Goal: Task Accomplishment & Management: Complete application form

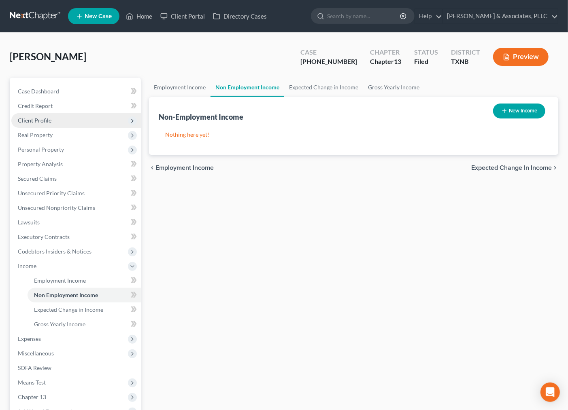
click at [50, 121] on span "Client Profile" at bounding box center [35, 120] width 34 height 7
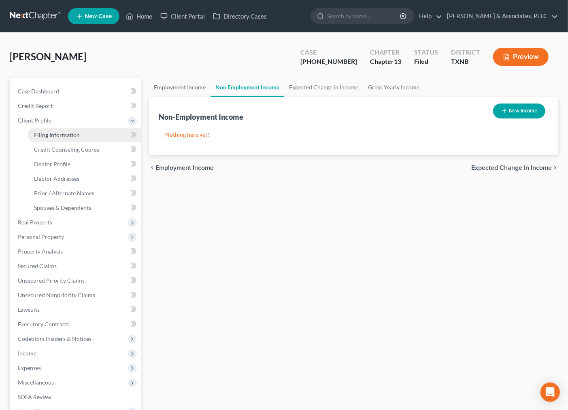
click at [46, 133] on span "Filing Information" at bounding box center [57, 135] width 46 height 7
select select "1"
select select "0"
select select "3"
select select "45"
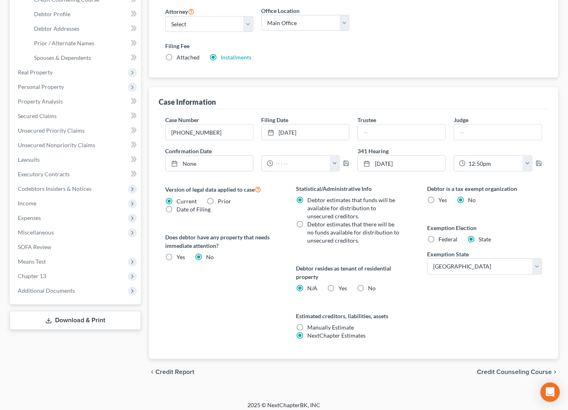
scroll to position [155, 0]
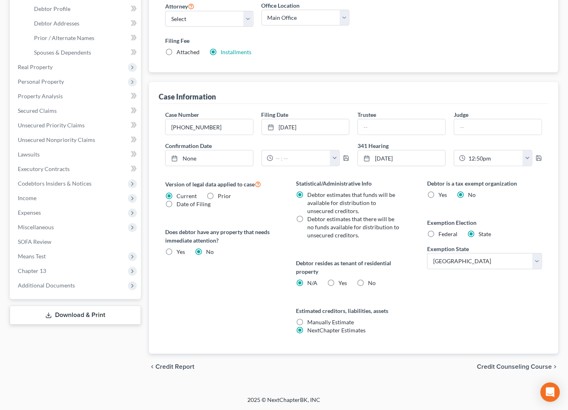
click at [527, 295] on div "Debtor is a tax exempt organization Yes No Exemption Election Federal State Exe…" at bounding box center [484, 266] width 131 height 175
click at [50, 286] on span "Additional Documents" at bounding box center [46, 285] width 57 height 7
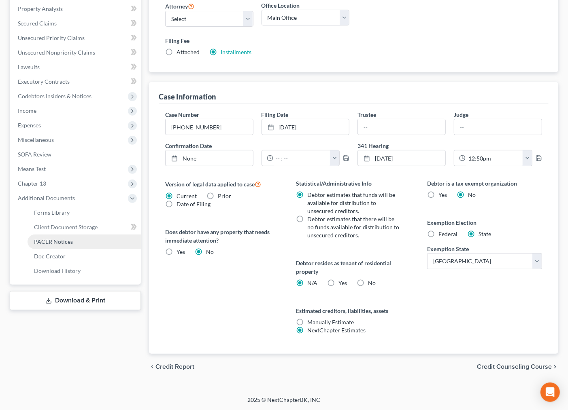
click at [66, 236] on link "PACER Notices" at bounding box center [84, 242] width 113 height 15
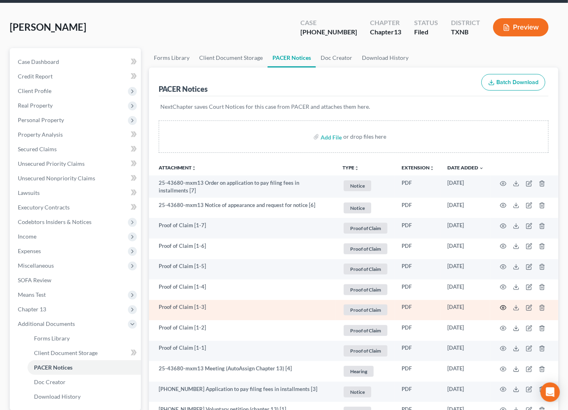
scroll to position [90, 0]
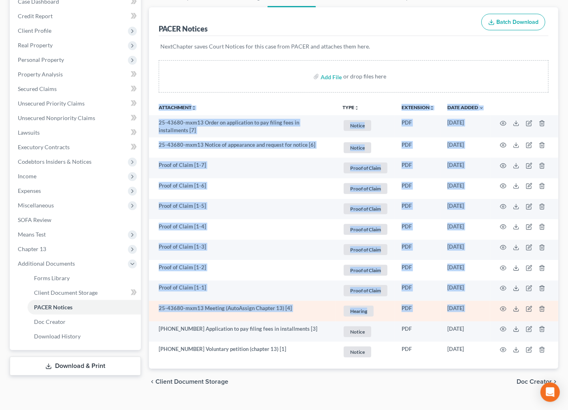
drag, startPoint x: 499, startPoint y: 346, endPoint x: 496, endPoint y: 310, distance: 35.3
click at [497, 310] on tbody "25-43680-mxm13 Order on application to pay filing fees in installments [7] Noti…" at bounding box center [353, 238] width 409 height 247
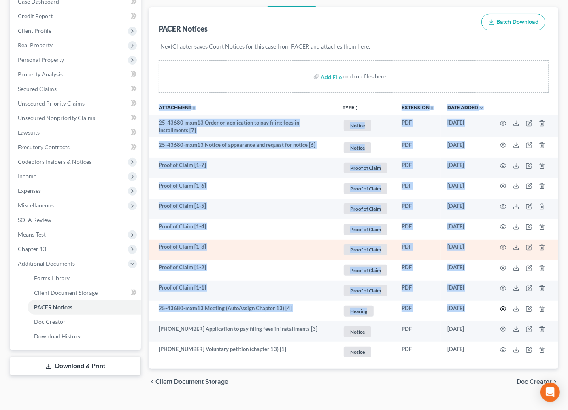
drag, startPoint x: 501, startPoint y: 308, endPoint x: 240, endPoint y: 254, distance: 266.5
click at [239, 255] on tbody "25-43680-mxm13 Order on application to pay filing fees in installments [7] Noti…" at bounding box center [353, 238] width 409 height 247
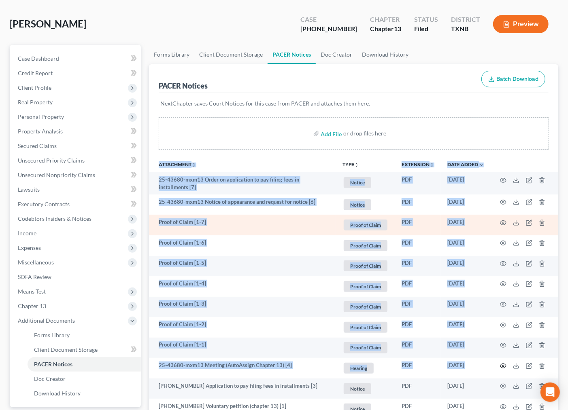
scroll to position [0, 0]
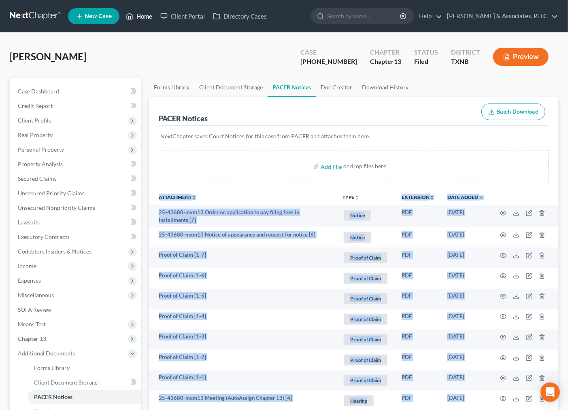
click at [137, 13] on link "Home" at bounding box center [139, 16] width 34 height 15
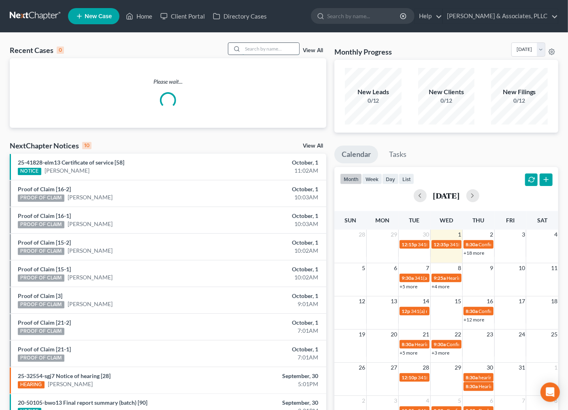
click at [272, 49] on input "search" at bounding box center [270, 49] width 57 height 12
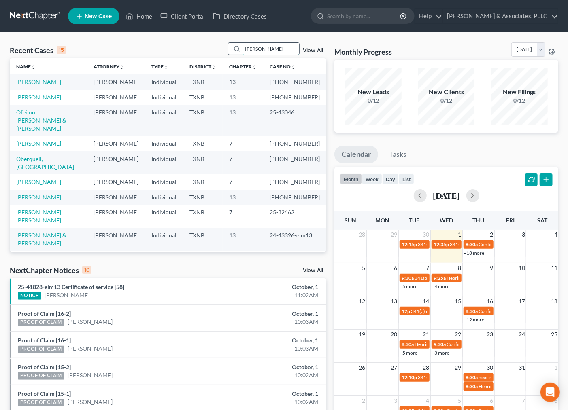
type input "IRAIS"
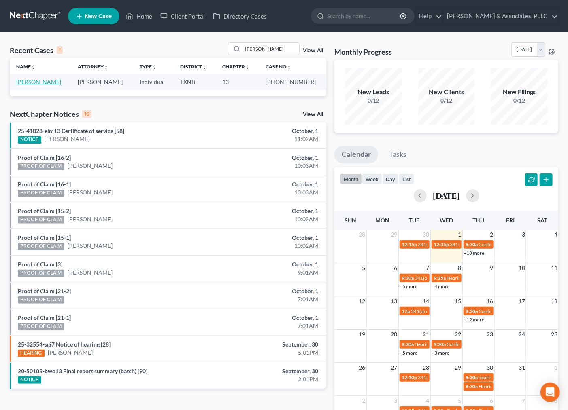
click at [30, 80] on link "Rosas, Irais" at bounding box center [38, 81] width 45 height 7
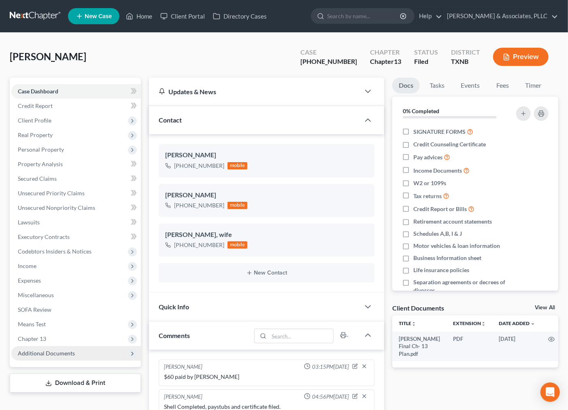
click at [46, 354] on span "Additional Documents" at bounding box center [46, 353] width 57 height 7
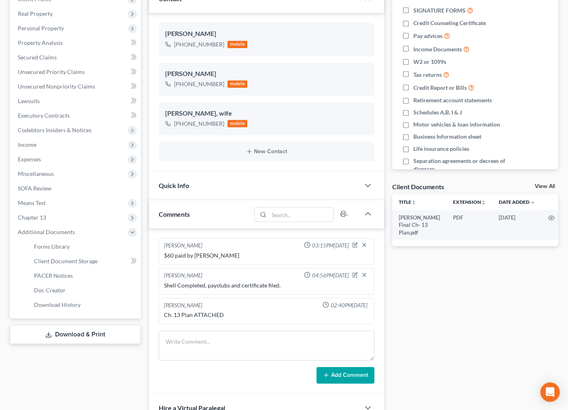
scroll to position [135, 0]
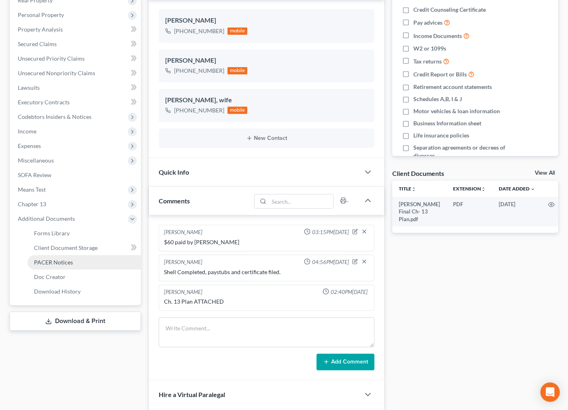
click at [54, 263] on span "PACER Notices" at bounding box center [53, 262] width 39 height 7
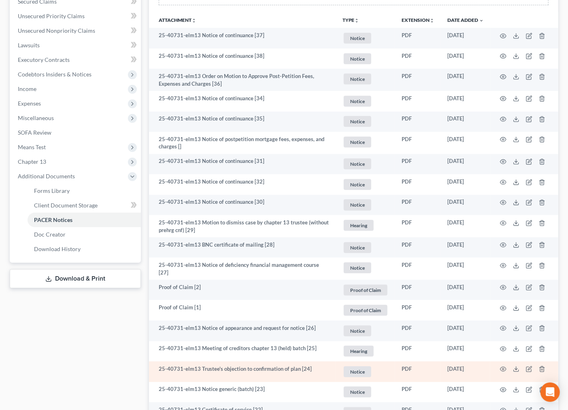
scroll to position [180, 0]
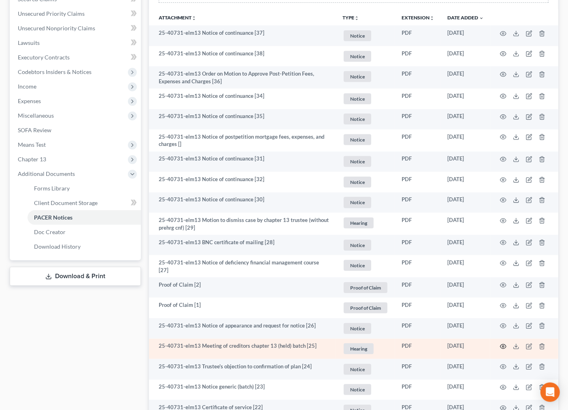
click at [502, 346] on icon "button" at bounding box center [503, 347] width 6 height 4
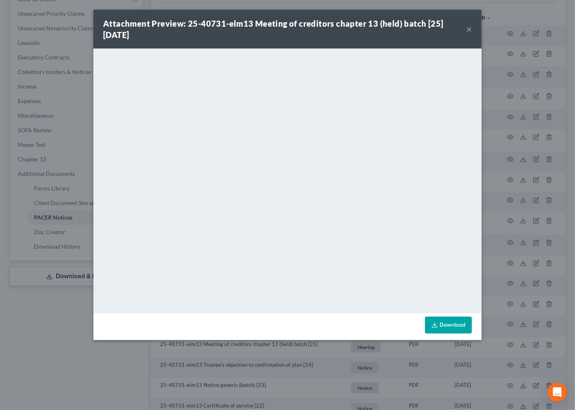
click at [467, 31] on button "×" at bounding box center [470, 29] width 6 height 10
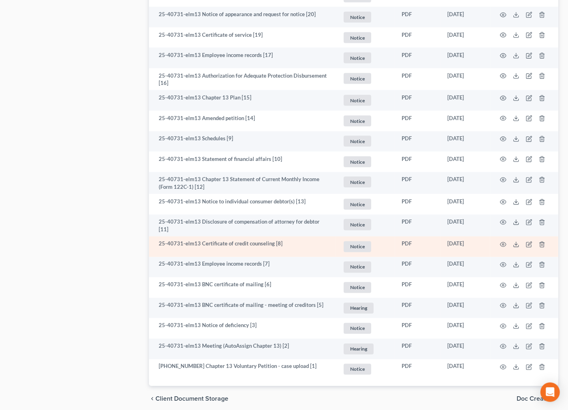
scroll to position [629, 0]
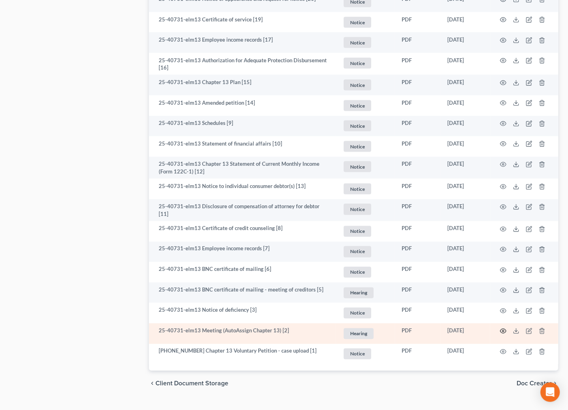
click at [503, 331] on circle "button" at bounding box center [503, 332] width 2 height 2
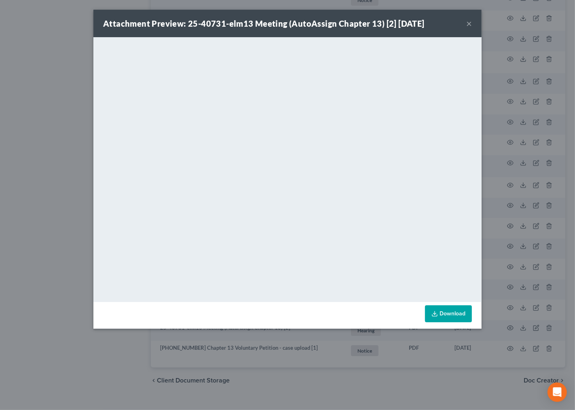
click at [468, 25] on button "×" at bounding box center [470, 24] width 6 height 10
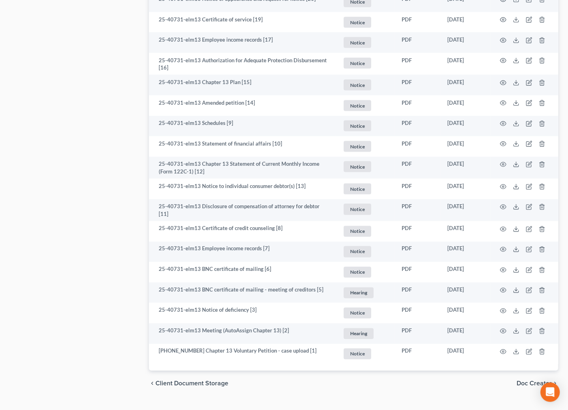
drag, startPoint x: 146, startPoint y: 197, endPoint x: 144, endPoint y: 185, distance: 11.5
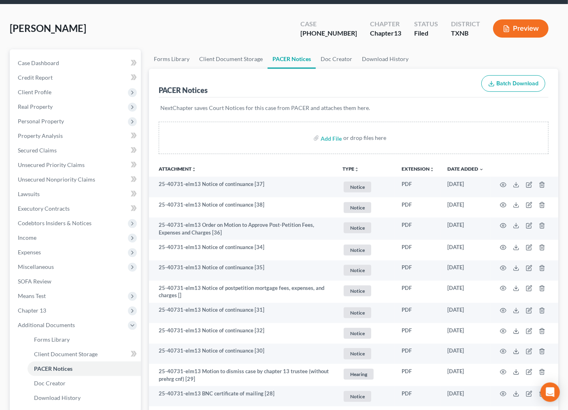
scroll to position [0, 0]
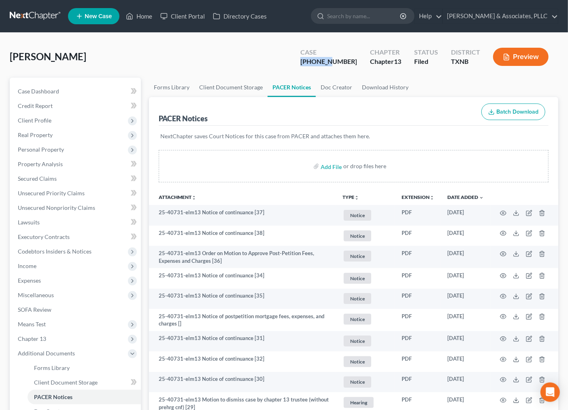
drag, startPoint x: 314, startPoint y: 62, endPoint x: 348, endPoint y: 63, distance: 33.6
click at [348, 63] on div "Case 25-40731-13" at bounding box center [329, 58] width 70 height 24
copy div "25-40731"
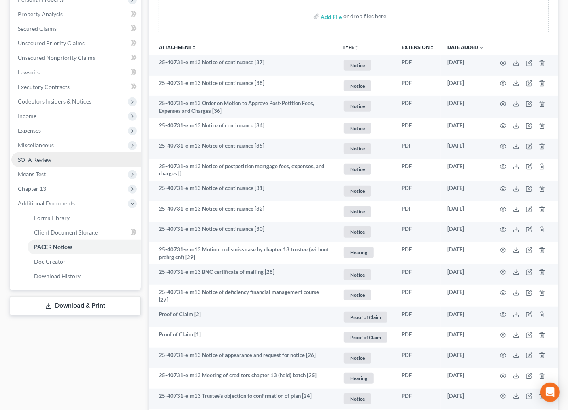
scroll to position [135, 0]
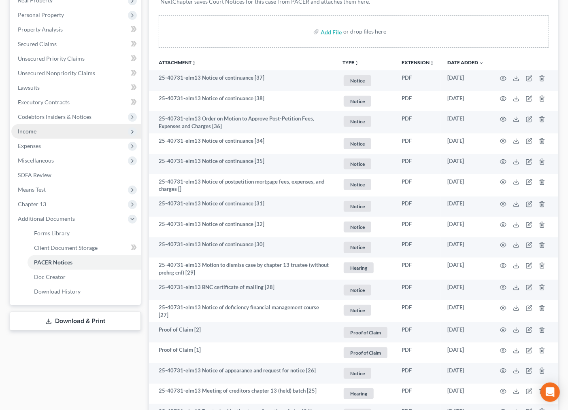
click at [41, 134] on span "Income" at bounding box center [75, 131] width 129 height 15
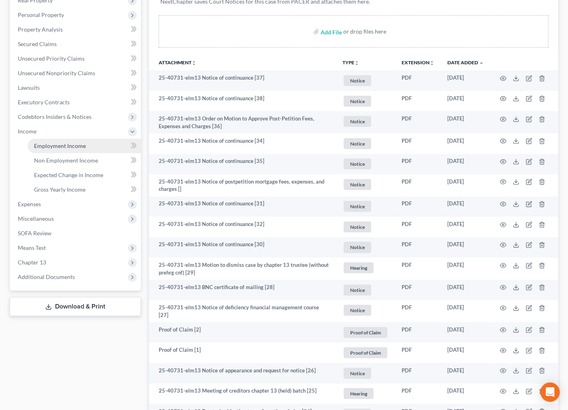
click at [39, 149] on link "Employment Income" at bounding box center [84, 146] width 113 height 15
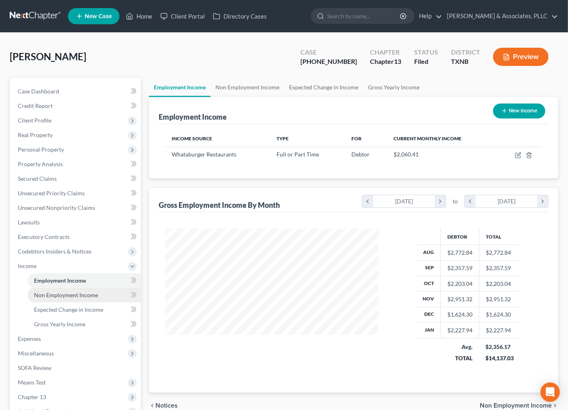
scroll to position [145, 229]
click at [73, 298] on link "Non Employment Income" at bounding box center [84, 295] width 113 height 15
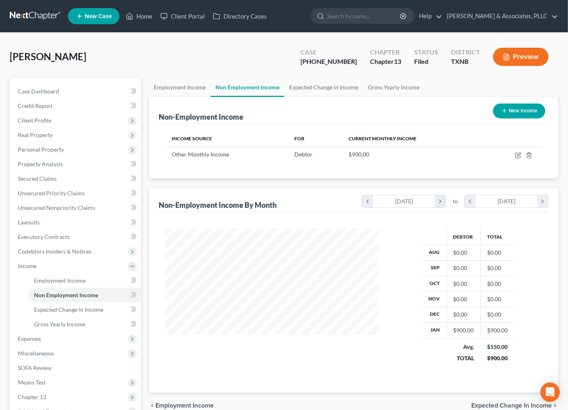
scroll to position [145, 229]
click at [323, 91] on link "Expected Change in Income" at bounding box center [323, 87] width 79 height 19
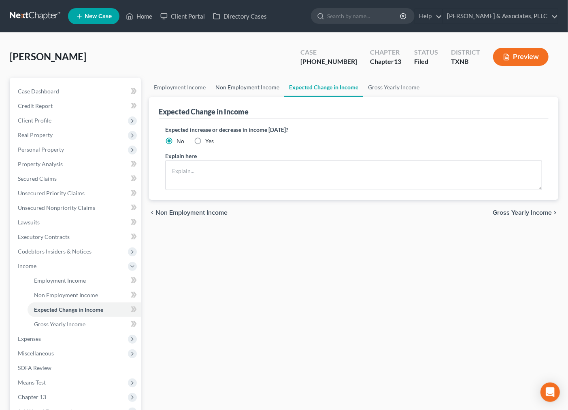
click at [235, 87] on link "Non Employment Income" at bounding box center [247, 87] width 74 height 19
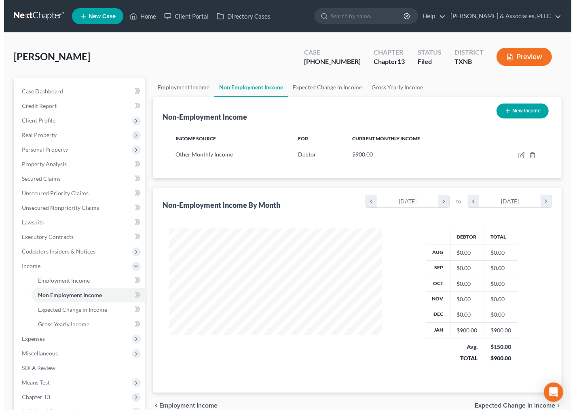
scroll to position [145, 229]
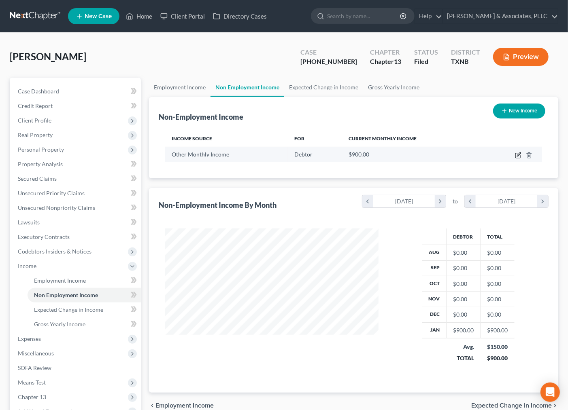
click at [520, 157] on icon "button" at bounding box center [518, 155] width 6 height 6
select select "13"
select select "0"
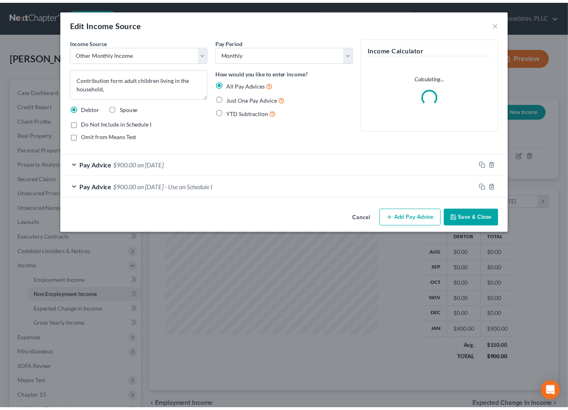
scroll to position [145, 233]
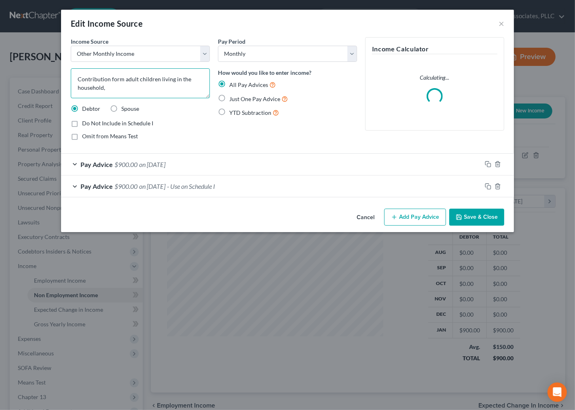
drag, startPoint x: 87, startPoint y: 77, endPoint x: 160, endPoint y: 89, distance: 73.8
click at [160, 89] on textarea "Contribution form adult children living in the household," at bounding box center [140, 83] width 139 height 30
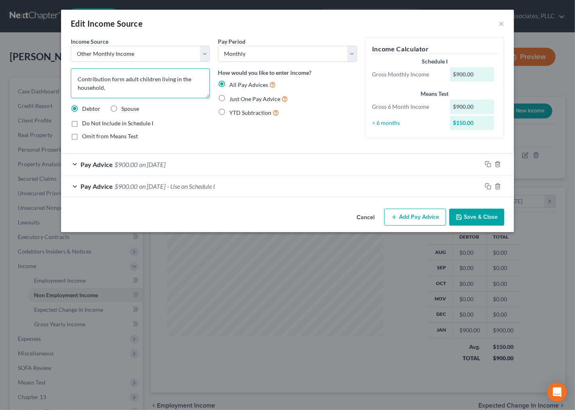
click at [136, 93] on textarea "Contribution form adult children living in the household," at bounding box center [140, 83] width 139 height 30
type textarea "Contribution form adult children living in the household."
click at [504, 19] on button "×" at bounding box center [502, 24] width 6 height 10
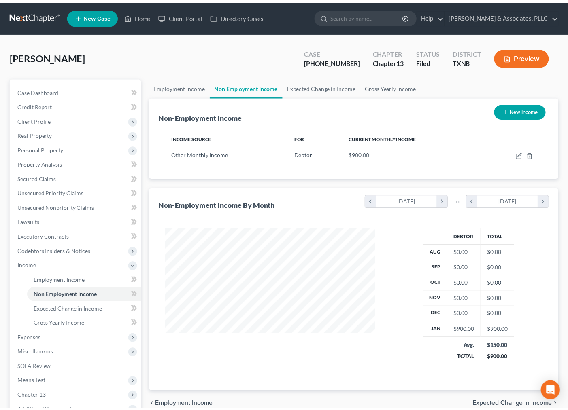
scroll to position [404493, 404409]
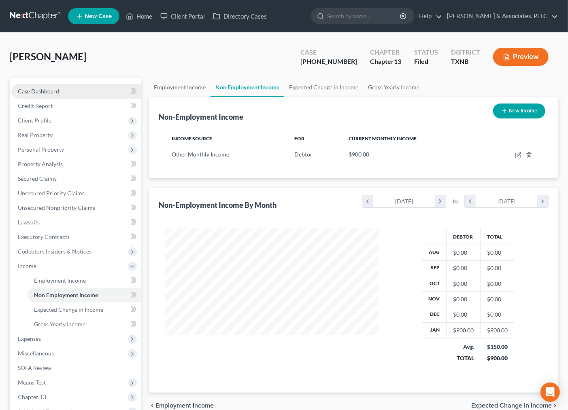
click at [48, 94] on link "Case Dashboard" at bounding box center [75, 91] width 129 height 15
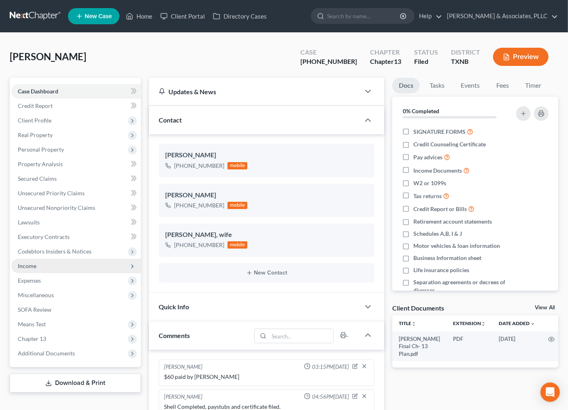
click at [42, 266] on span "Income" at bounding box center [75, 266] width 129 height 15
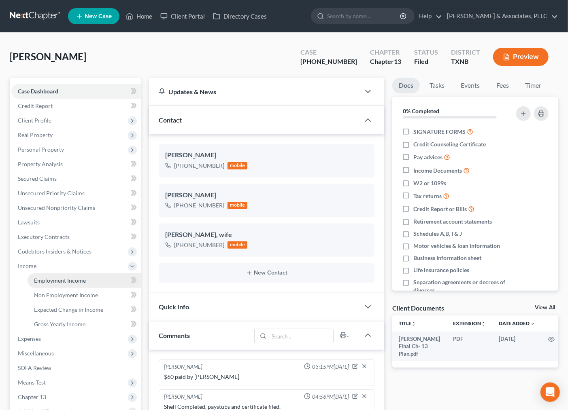
click at [51, 278] on span "Employment Income" at bounding box center [60, 280] width 52 height 7
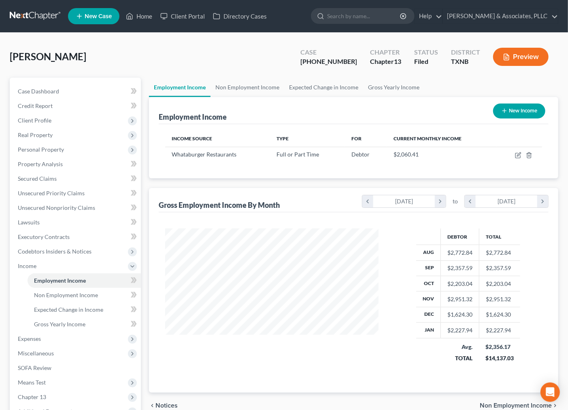
scroll to position [145, 229]
click at [247, 87] on link "Non Employment Income" at bounding box center [247, 87] width 74 height 19
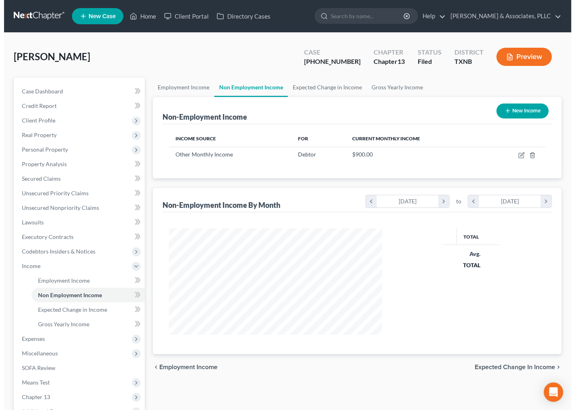
scroll to position [145, 229]
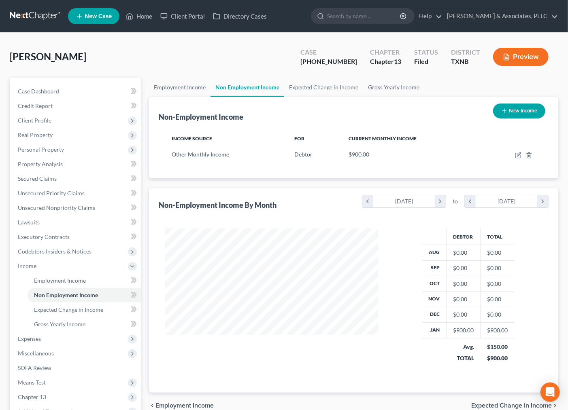
click at [512, 111] on button "New Income" at bounding box center [519, 111] width 52 height 15
select select "0"
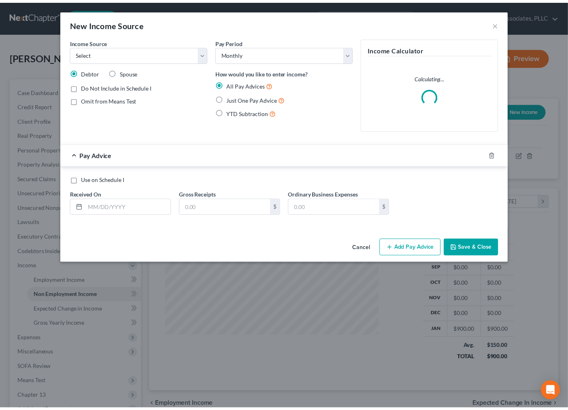
scroll to position [145, 233]
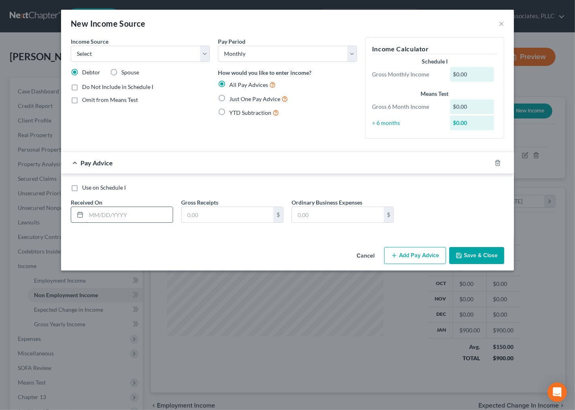
click at [136, 217] on input "text" at bounding box center [129, 214] width 87 height 15
type input "1"
type input "9"
type input "1"
type input "9/15/2025"
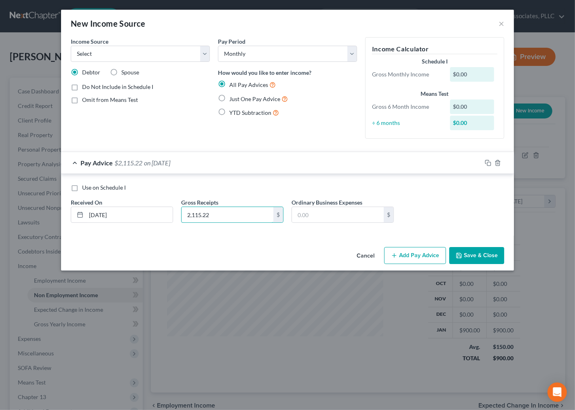
type input "2,115.22"
click at [418, 257] on button "Add Pay Advice" at bounding box center [415, 255] width 62 height 17
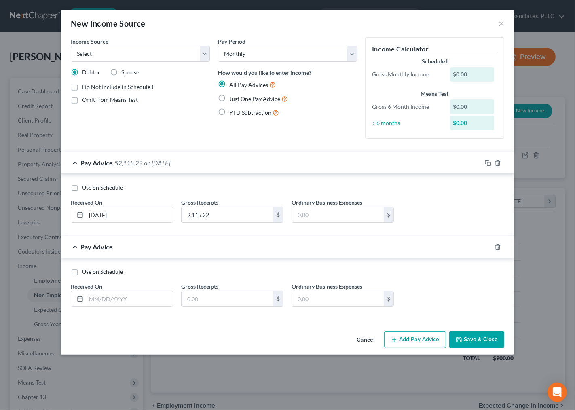
click at [82, 190] on label "Use on Schedule I" at bounding box center [104, 188] width 44 height 8
click at [85, 189] on input "Use on Schedule I" at bounding box center [87, 186] width 5 height 5
checkbox input "true"
click at [494, 247] on div at bounding box center [503, 247] width 23 height 13
click at [496, 248] on icon "button" at bounding box center [498, 247] width 6 height 6
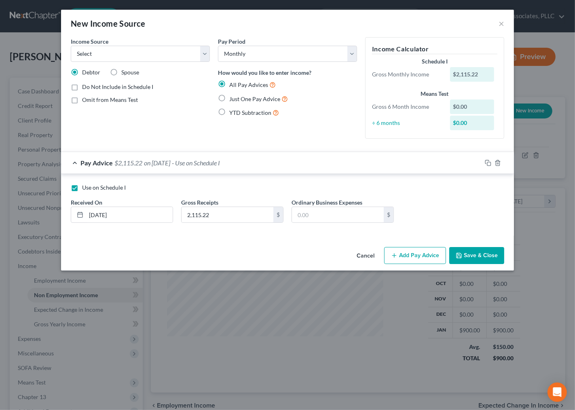
click at [478, 250] on button "Save & Close" at bounding box center [477, 255] width 55 height 17
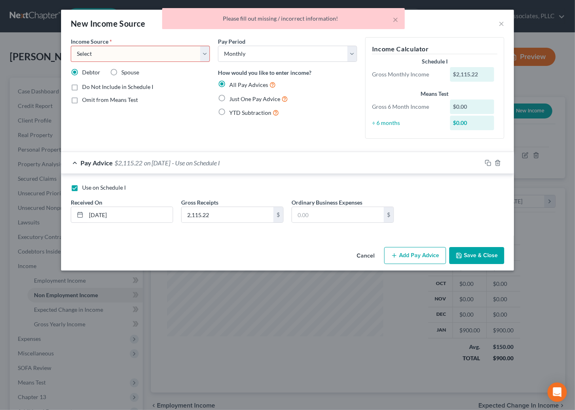
click at [187, 45] on div "Income Source * Select Unemployment Disability (from employer) Pension Retireme…" at bounding box center [140, 49] width 139 height 25
click at [173, 53] on select "Select Unemployment Disability (from employer) Pension Retirement Social Securi…" at bounding box center [140, 54] width 139 height 16
click at [71, 46] on select "Select Unemployment Disability (from employer) Pension Retirement Social Securi…" at bounding box center [140, 54] width 139 height 16
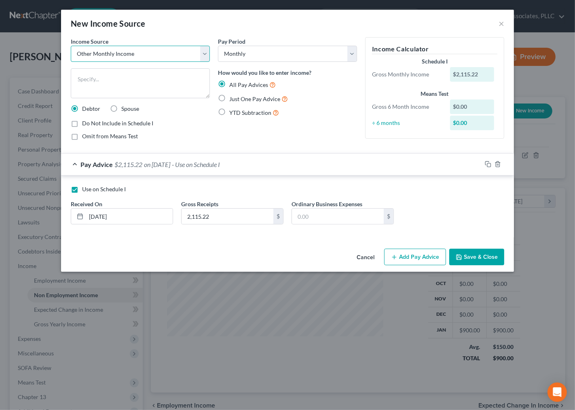
click at [168, 55] on select "Select Unemployment Disability (from employer) Pension Retirement Social Securi…" at bounding box center [140, 54] width 139 height 16
select select "8"
click at [71, 46] on select "Select Unemployment Disability (from employer) Pension Retirement Social Securi…" at bounding box center [140, 54] width 139 height 16
click at [108, 78] on textarea at bounding box center [140, 83] width 139 height 30
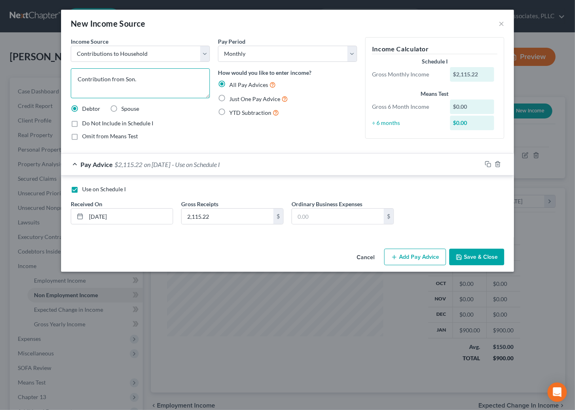
type textarea "Contribution from Son."
click at [474, 258] on button "Save & Close" at bounding box center [477, 257] width 55 height 17
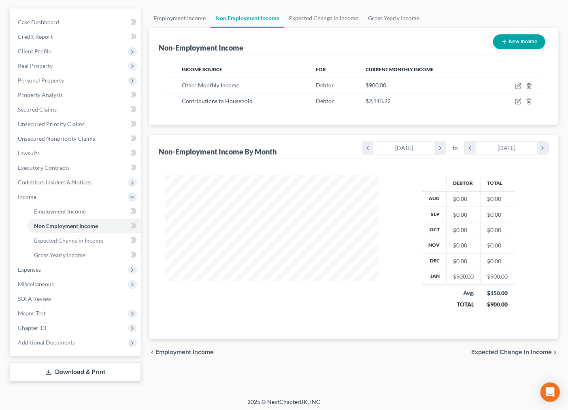
scroll to position [70, 0]
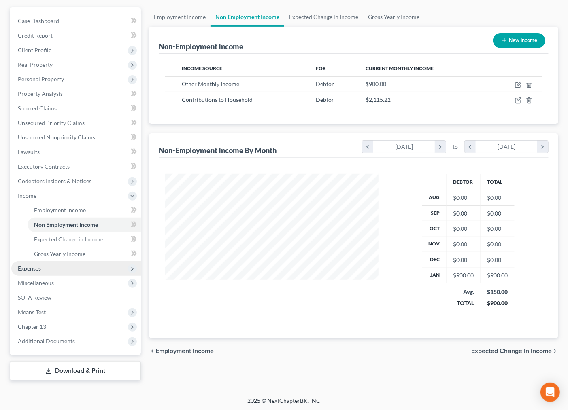
click at [44, 269] on span "Expenses" at bounding box center [75, 268] width 129 height 15
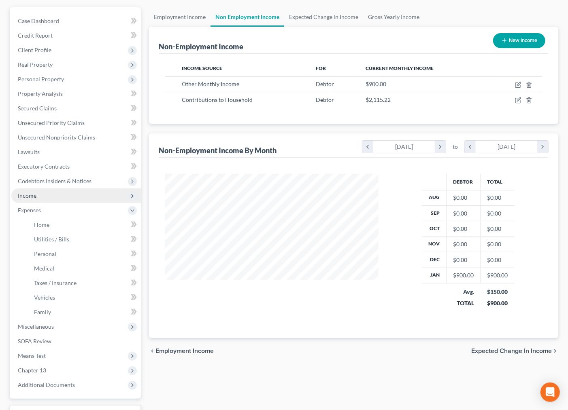
click at [26, 195] on span "Income" at bounding box center [27, 195] width 19 height 7
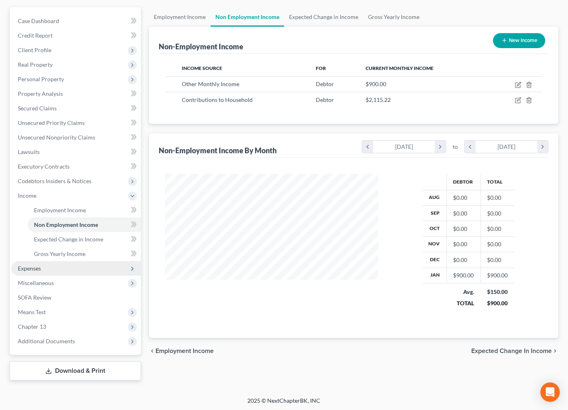
click at [37, 268] on span "Expenses" at bounding box center [29, 268] width 23 height 7
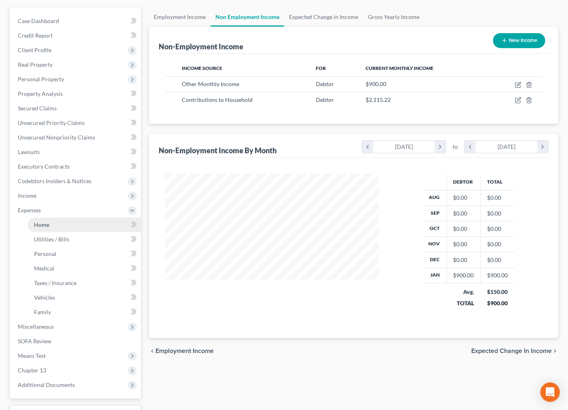
click at [43, 219] on link "Home" at bounding box center [84, 225] width 113 height 15
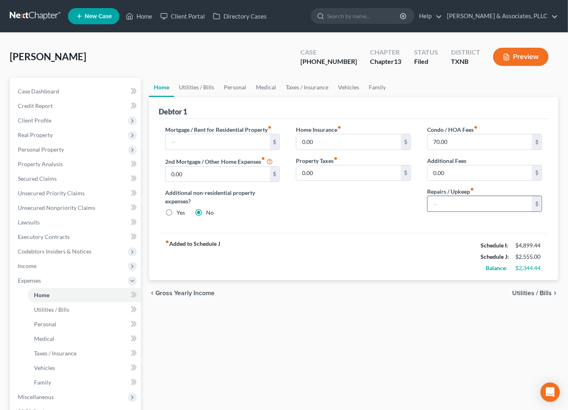
click at [437, 204] on input "text" at bounding box center [479, 203] width 104 height 15
type input "100.00"
click at [407, 248] on div "fiber_manual_record Added to Schedule J Schedule I: $4,899.44 Schedule J: $2,65…" at bounding box center [354, 256] width 390 height 47
click at [314, 86] on link "Taxes / Insurance" at bounding box center [307, 87] width 52 height 19
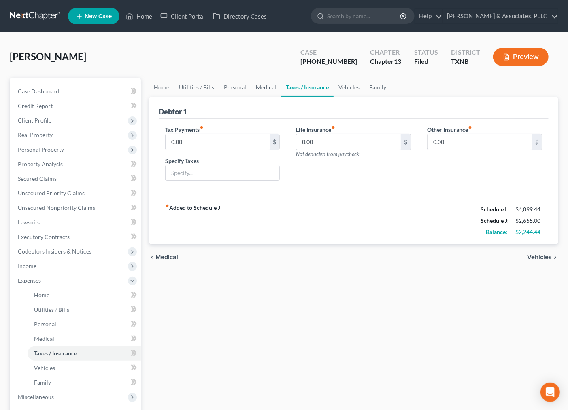
click at [266, 87] on link "Medical" at bounding box center [266, 87] width 30 height 19
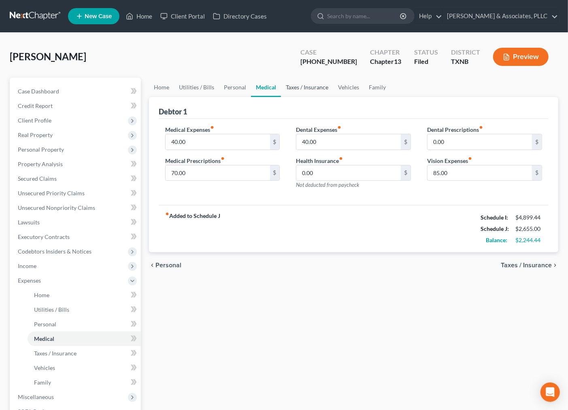
click at [308, 87] on link "Taxes / Insurance" at bounding box center [307, 87] width 52 height 19
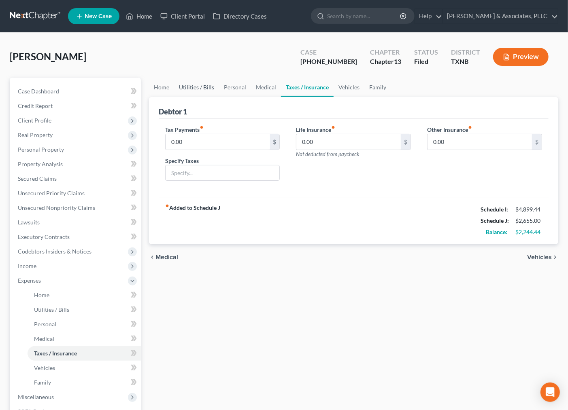
click at [201, 84] on link "Utilities / Bills" at bounding box center [196, 87] width 45 height 19
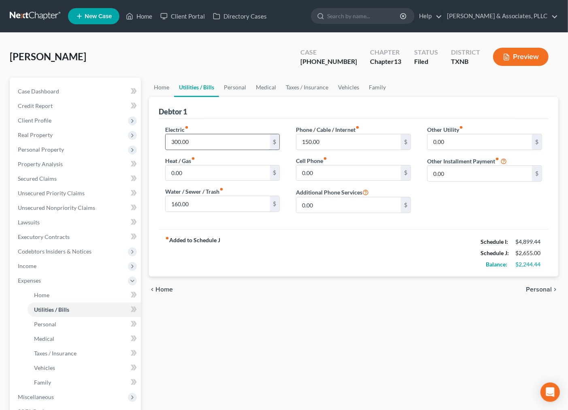
click at [172, 142] on input "300.00" at bounding box center [217, 141] width 104 height 15
click at [174, 142] on input "300.00" at bounding box center [217, 141] width 104 height 15
drag, startPoint x: 172, startPoint y: 142, endPoint x: 179, endPoint y: 142, distance: 6.9
click at [179, 142] on input "300.00" at bounding box center [217, 141] width 104 height 15
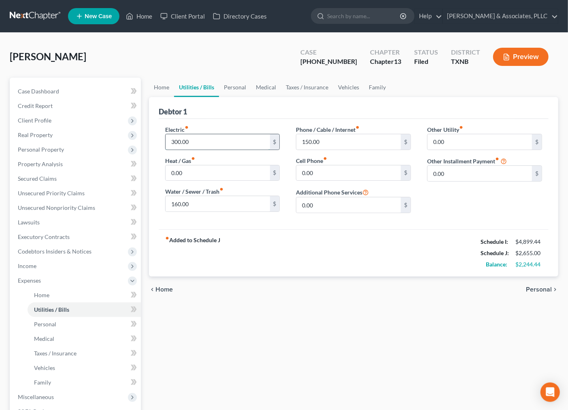
click at [178, 142] on input "300.00" at bounding box center [217, 141] width 104 height 15
type input "380.00"
click at [175, 206] on input "160.00" at bounding box center [217, 203] width 104 height 15
type input "200.00"
click at [286, 243] on div "fiber_manual_record Added to Schedule J Schedule I: $4,899.44 Schedule J: $2,77…" at bounding box center [354, 252] width 390 height 47
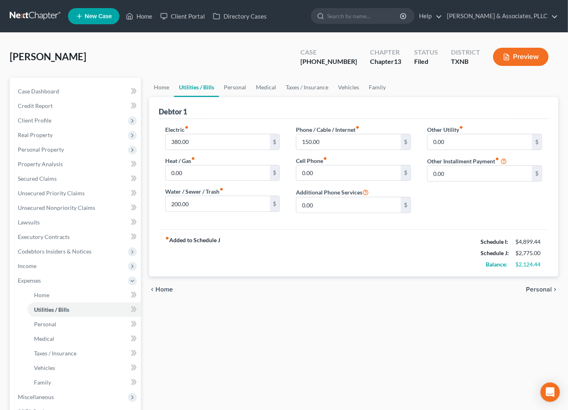
click at [401, 256] on div "fiber_manual_record Added to Schedule J Schedule I: $4,899.44 Schedule J: $2,77…" at bounding box center [354, 252] width 390 height 47
click at [540, 289] on span "Personal" at bounding box center [539, 289] width 26 height 6
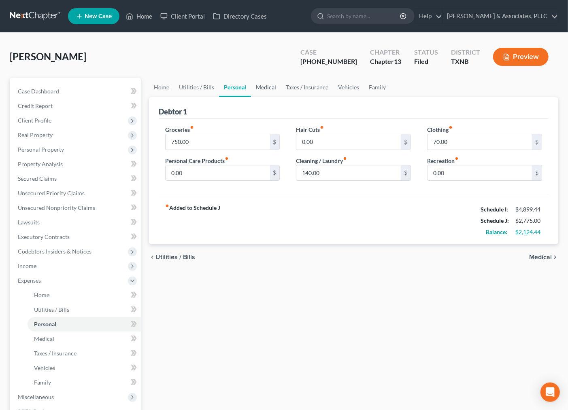
click at [265, 84] on link "Medical" at bounding box center [266, 87] width 30 height 19
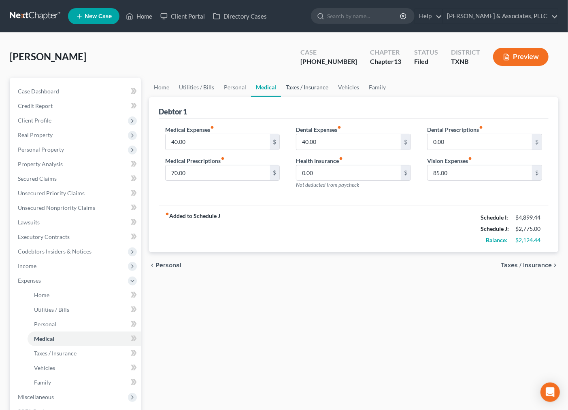
click at [308, 84] on link "Taxes / Insurance" at bounding box center [307, 87] width 52 height 19
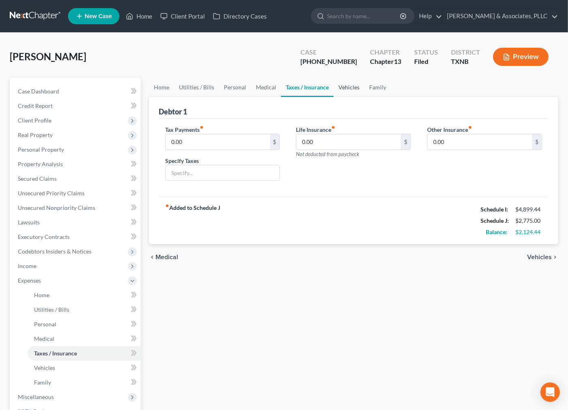
click at [352, 88] on link "Vehicles" at bounding box center [348, 87] width 31 height 19
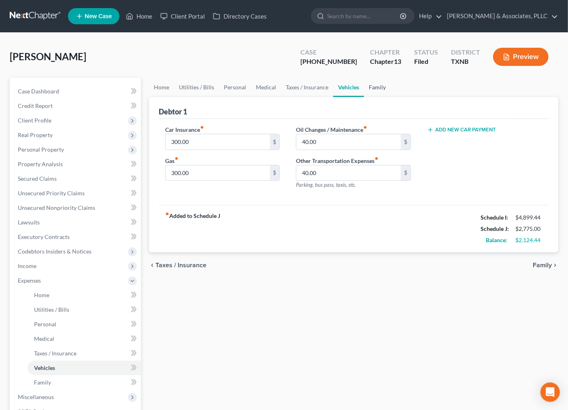
click at [379, 88] on link "Family" at bounding box center [377, 87] width 27 height 19
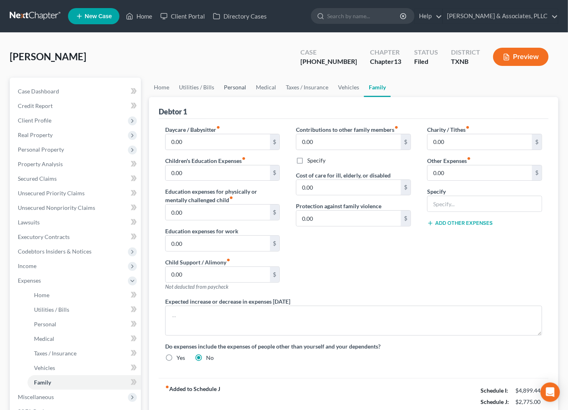
click at [219, 83] on link "Personal" at bounding box center [235, 87] width 32 height 19
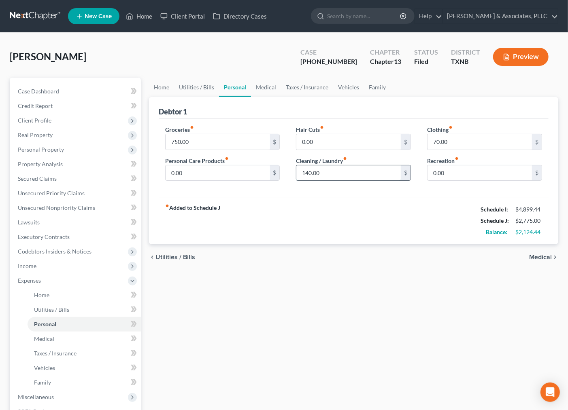
click at [304, 172] on input "140.00" at bounding box center [348, 172] width 104 height 15
drag, startPoint x: 305, startPoint y: 172, endPoint x: 309, endPoint y: 173, distance: 4.1
click at [309, 173] on input "140.00" at bounding box center [348, 172] width 104 height 15
type input "180.00"
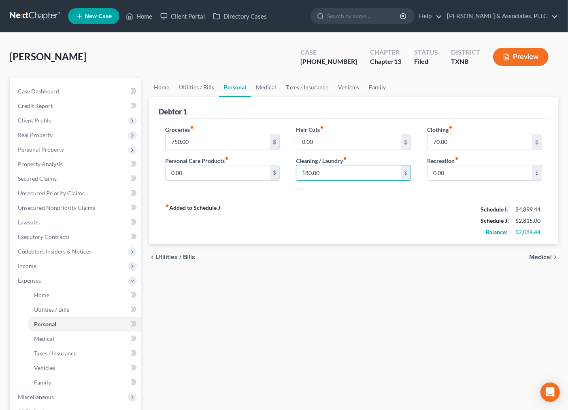
click at [335, 217] on div "fiber_manual_record Added to Schedule J Schedule I: $4,899.44 Schedule J: $2,81…" at bounding box center [354, 220] width 390 height 47
click at [209, 88] on link "Utilities / Bills" at bounding box center [196, 87] width 45 height 19
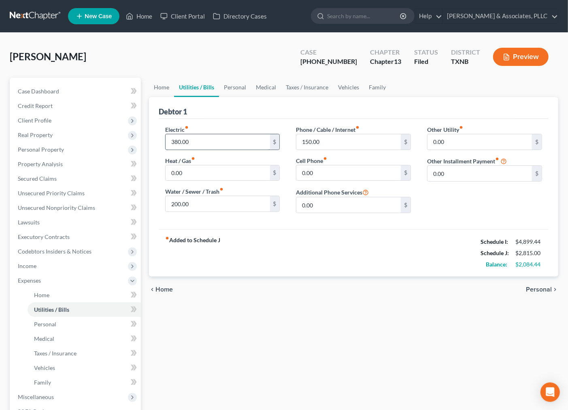
click at [175, 142] on input "380.00" at bounding box center [217, 141] width 104 height 15
drag, startPoint x: 171, startPoint y: 141, endPoint x: 176, endPoint y: 141, distance: 4.9
click at [176, 141] on input "380.00" at bounding box center [217, 141] width 104 height 15
type input "400.00"
click at [283, 234] on div "fiber_manual_record Added to Schedule J Schedule I: $4,899.44 Schedule J: $2,83…" at bounding box center [354, 252] width 390 height 47
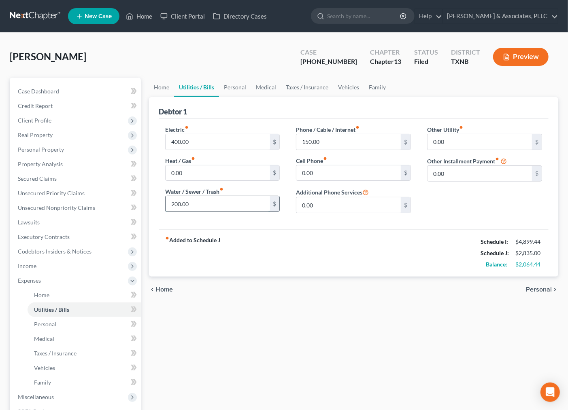
click at [176, 203] on input "200.00" at bounding box center [217, 203] width 104 height 15
click at [177, 203] on input "200.00" at bounding box center [217, 203] width 104 height 15
click at [163, 89] on link "Home" at bounding box center [161, 87] width 25 height 19
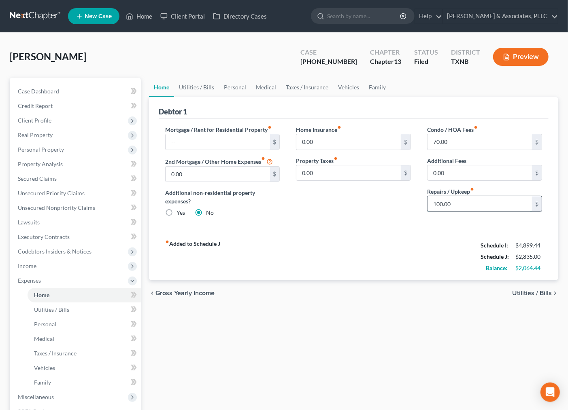
click at [442, 204] on input "100.00" at bounding box center [479, 203] width 104 height 15
click at [413, 253] on div "fiber_manual_record Added to Schedule J Schedule I: $4,899.44 Schedule J: $2,84…" at bounding box center [354, 256] width 390 height 47
click at [440, 205] on input "105.00" at bounding box center [479, 203] width 104 height 15
type input "100.00"
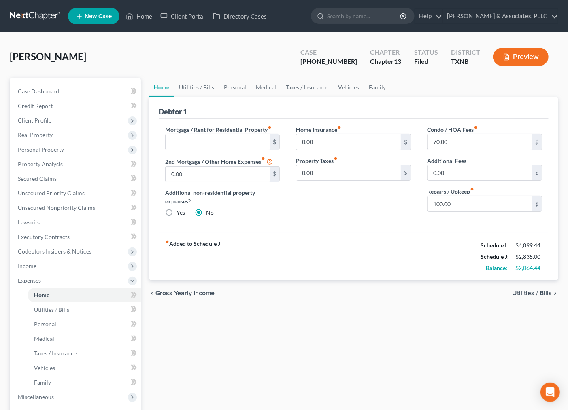
click at [442, 267] on div "fiber_manual_record Added to Schedule J Schedule I: $4,899.44 Schedule J: $2,83…" at bounding box center [354, 256] width 390 height 47
click at [199, 84] on link "Utilities / Bills" at bounding box center [196, 87] width 45 height 19
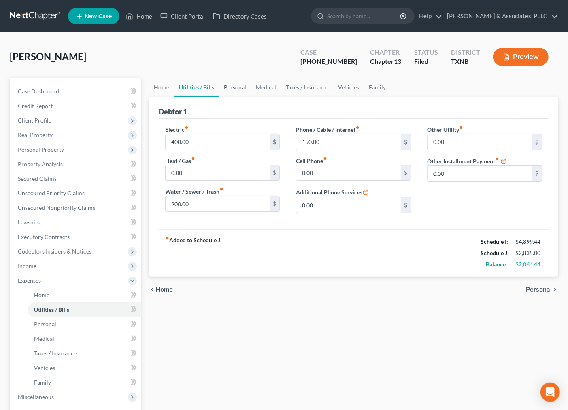
click at [227, 87] on link "Personal" at bounding box center [235, 87] width 32 height 19
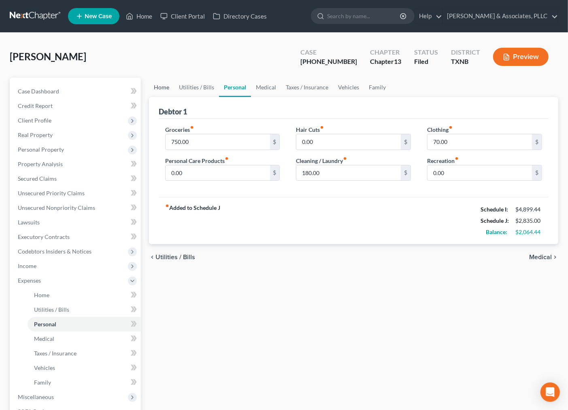
click at [155, 87] on link "Home" at bounding box center [161, 87] width 25 height 19
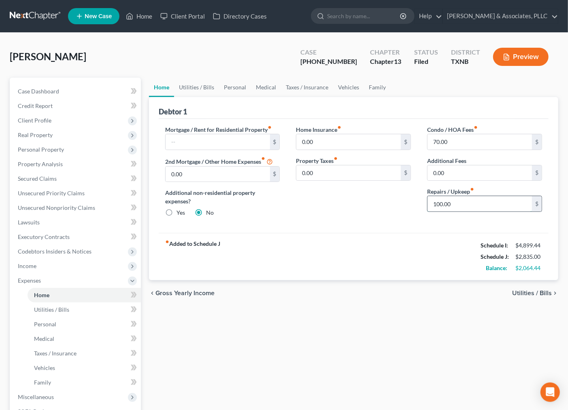
click at [440, 204] on input "100.00" at bounding box center [479, 203] width 104 height 15
click at [439, 204] on input "100.00" at bounding box center [479, 203] width 104 height 15
click at [442, 205] on input "100.00" at bounding box center [479, 203] width 104 height 15
type input "100.00"
click at [348, 88] on link "Vehicles" at bounding box center [348, 87] width 31 height 19
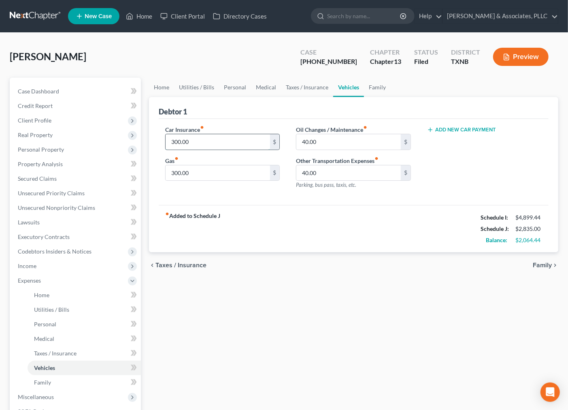
click at [179, 142] on input "300.00" at bounding box center [217, 141] width 104 height 15
drag, startPoint x: 178, startPoint y: 142, endPoint x: 193, endPoint y: 141, distance: 14.6
click at [193, 141] on input "300.00" at bounding box center [217, 141] width 104 height 15
click at [46, 86] on link "Case Dashboard" at bounding box center [75, 91] width 129 height 15
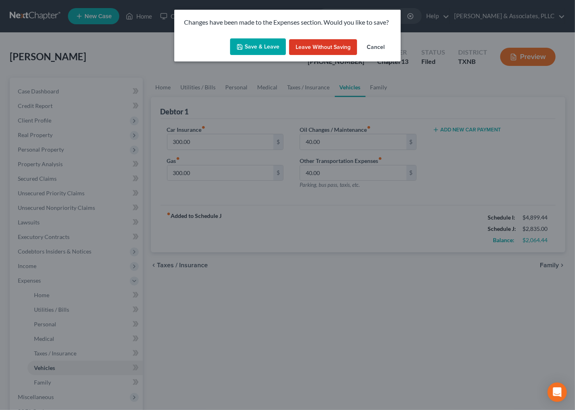
click at [316, 41] on button "Leave without Saving" at bounding box center [323, 47] width 68 height 16
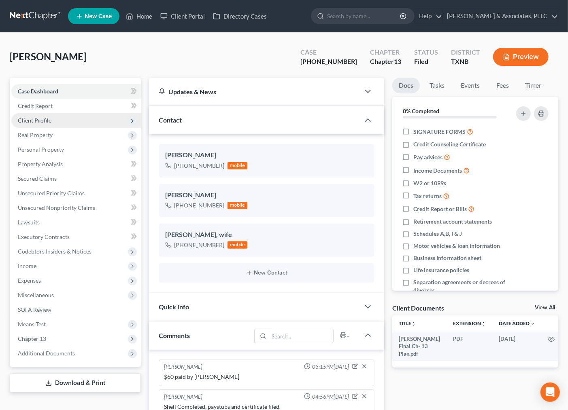
click at [41, 119] on span "Client Profile" at bounding box center [35, 120] width 34 height 7
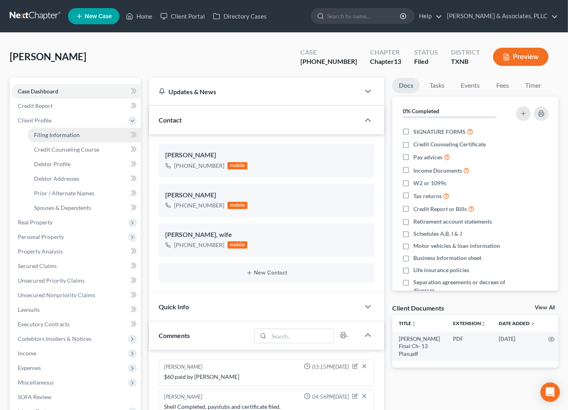
click at [42, 136] on span "Filing Information" at bounding box center [57, 135] width 46 height 7
select select "1"
select select "0"
select select "3"
select select "78"
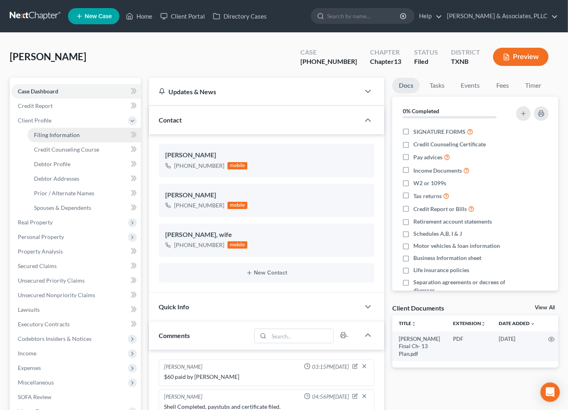
select select "0"
select select "45"
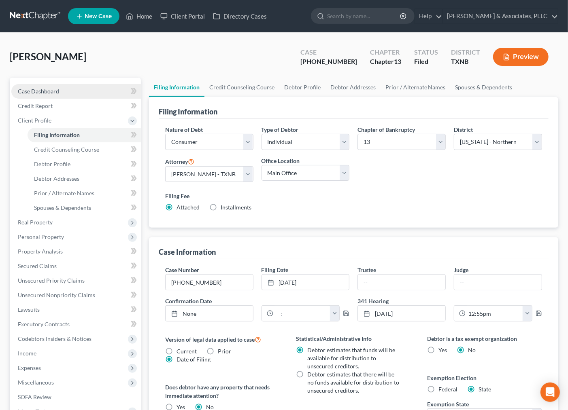
click at [36, 86] on link "Case Dashboard" at bounding box center [75, 91] width 129 height 15
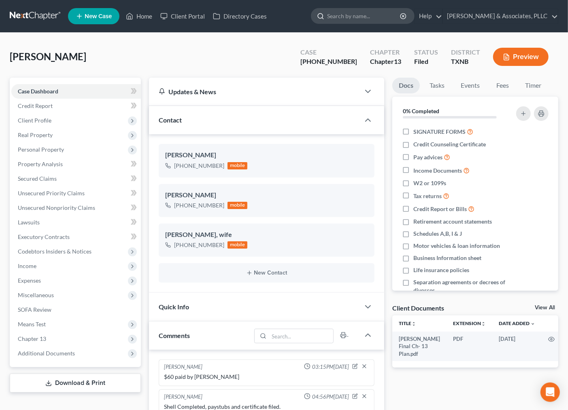
click at [346, 15] on input "search" at bounding box center [364, 15] width 74 height 15
type input "reynolds"
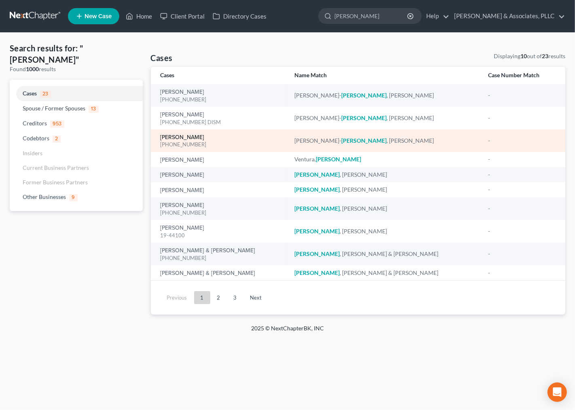
click at [189, 136] on link "Matthews-Reynolds, Nicole" at bounding box center [183, 138] width 44 height 6
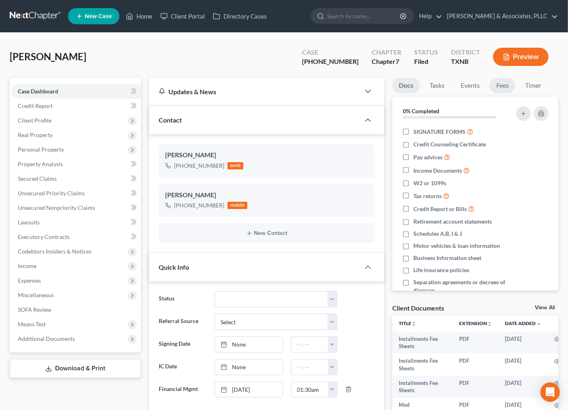
scroll to position [275, 0]
click at [507, 86] on link "Fees" at bounding box center [502, 86] width 26 height 16
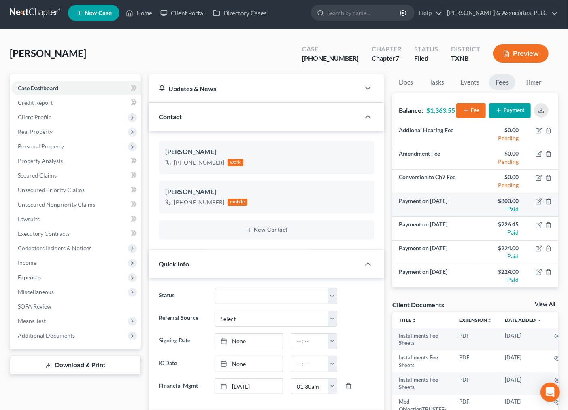
scroll to position [0, 0]
